Goal: Information Seeking & Learning: Learn about a topic

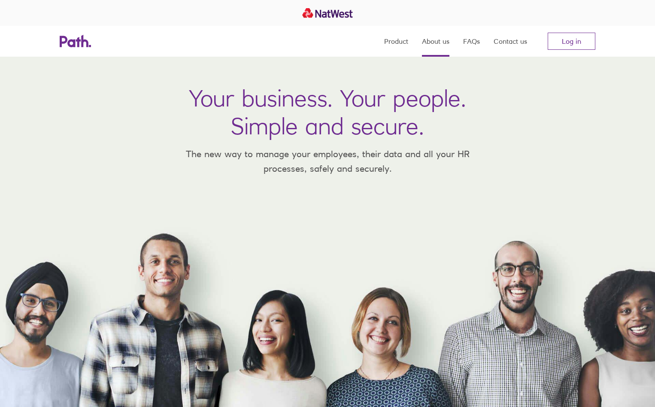
click at [434, 44] on link "About us" at bounding box center [435, 41] width 27 height 31
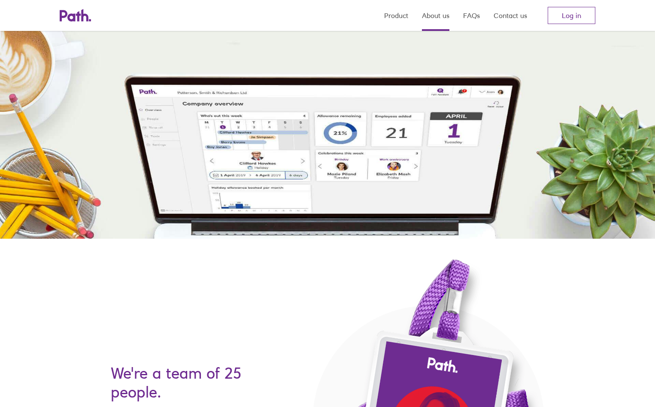
scroll to position [141, 0]
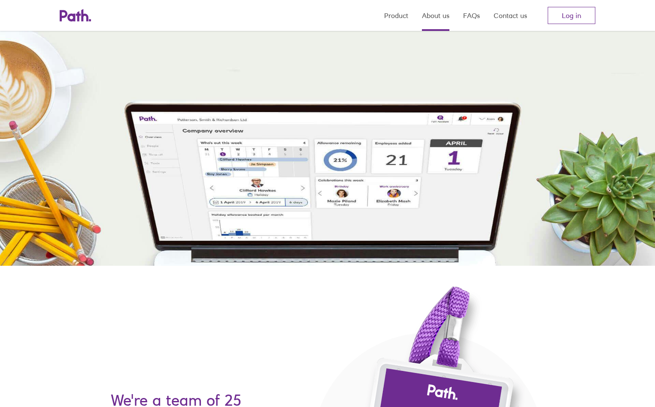
drag, startPoint x: 351, startPoint y: 167, endPoint x: 452, endPoint y: 194, distance: 104.5
click at [452, 194] on div "About us HR's all about people. So here's a bit about us..." at bounding box center [327, 90] width 655 height 350
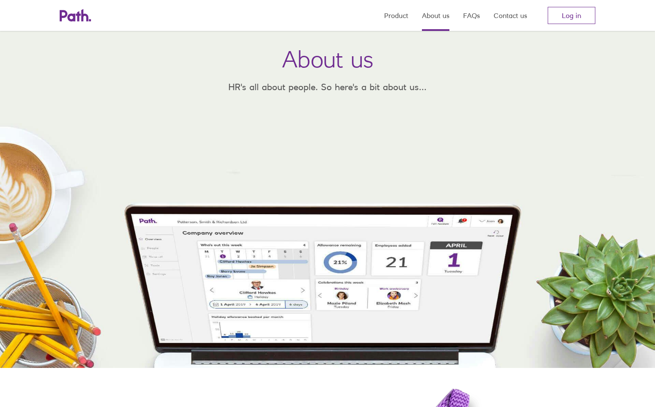
scroll to position [42, 0]
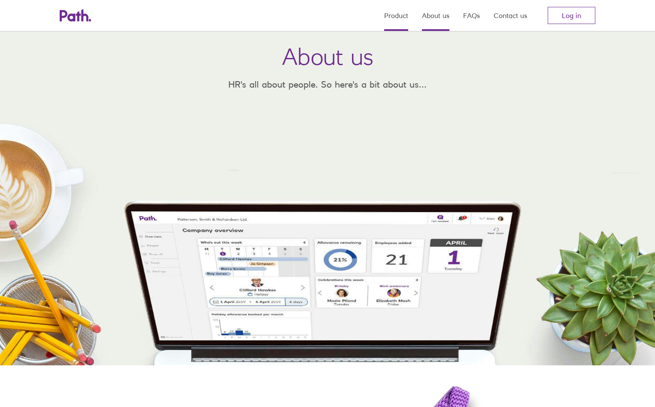
click at [401, 18] on link "Product" at bounding box center [396, 15] width 24 height 31
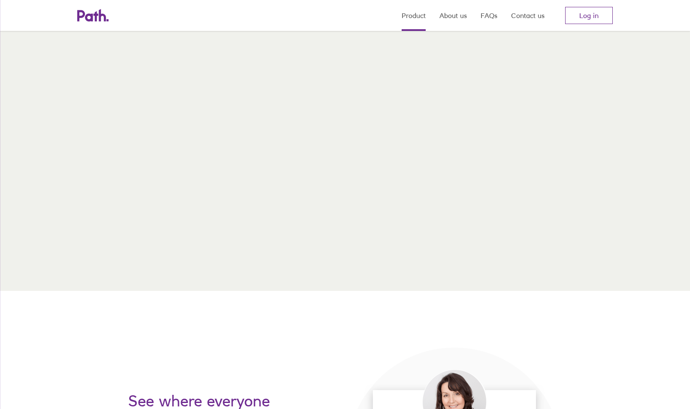
scroll to position [5, 0]
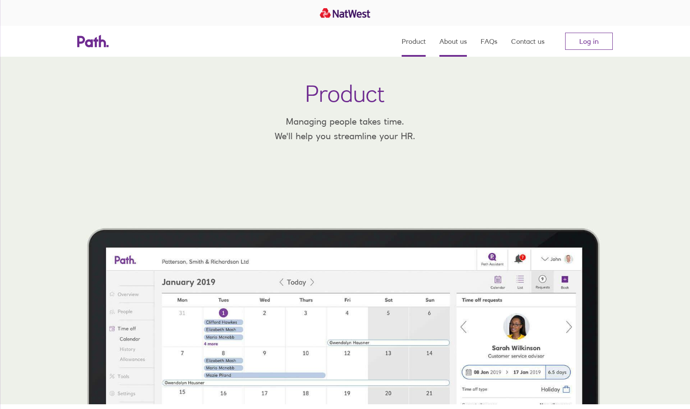
click at [457, 45] on link "About us" at bounding box center [453, 41] width 27 height 31
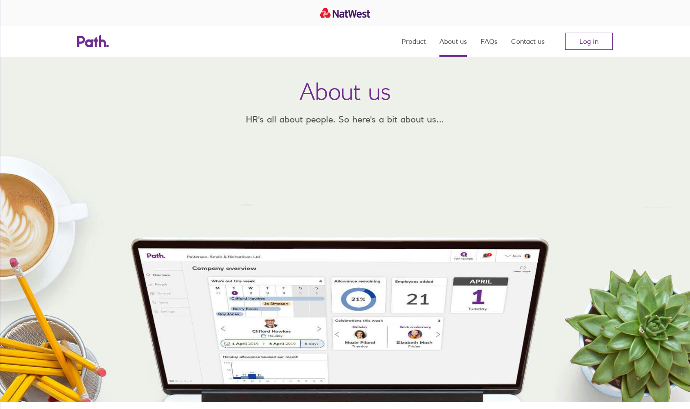
scroll to position [6, 0]
